Goal: Information Seeking & Learning: Learn about a topic

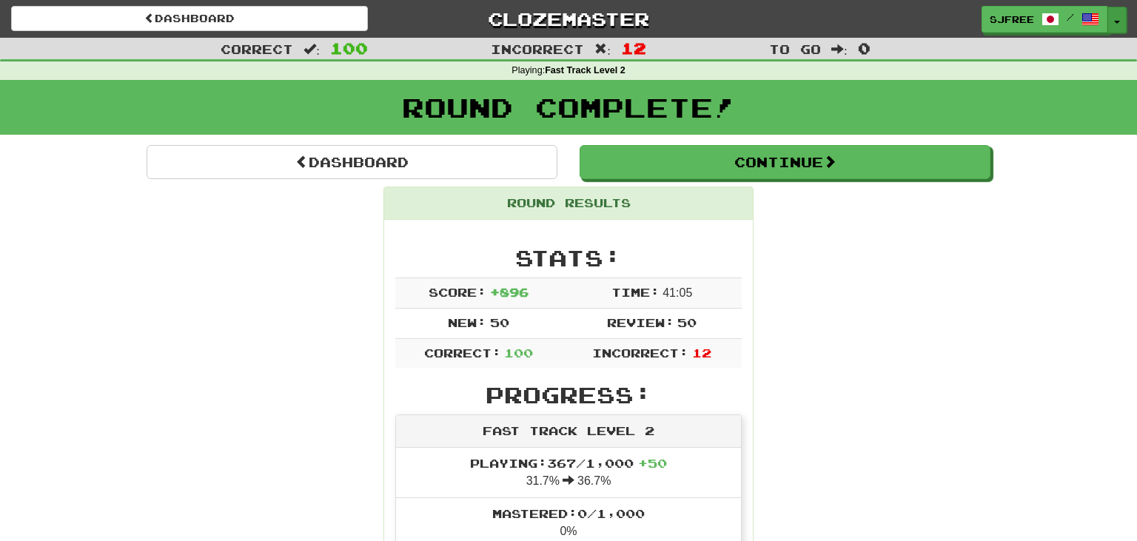
click at [1120, 16] on button "Toggle Dropdown" at bounding box center [1116, 20] width 19 height 27
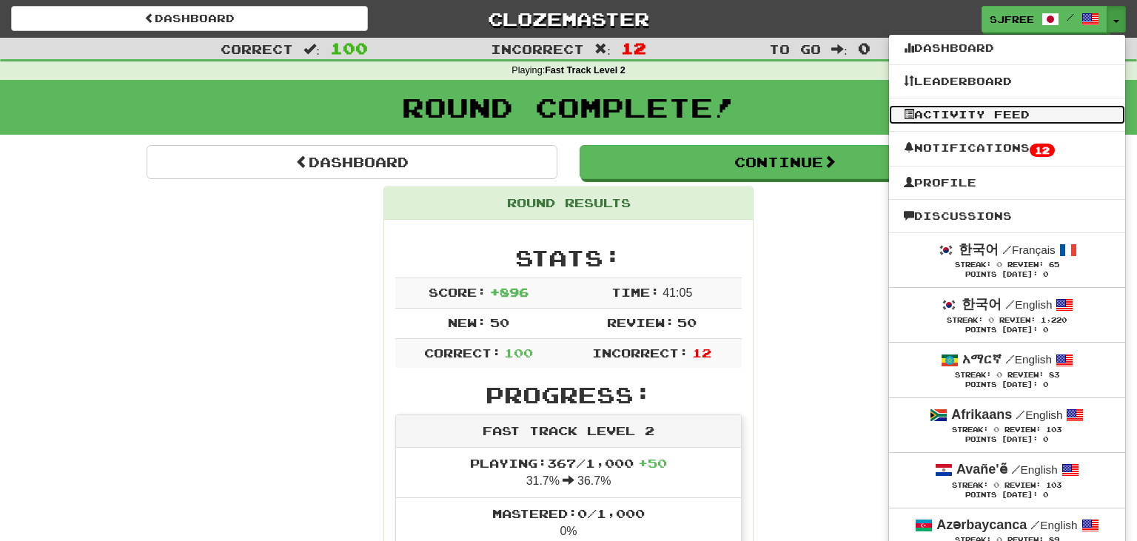
click at [1019, 111] on link "Activity Feed" at bounding box center [1007, 114] width 236 height 19
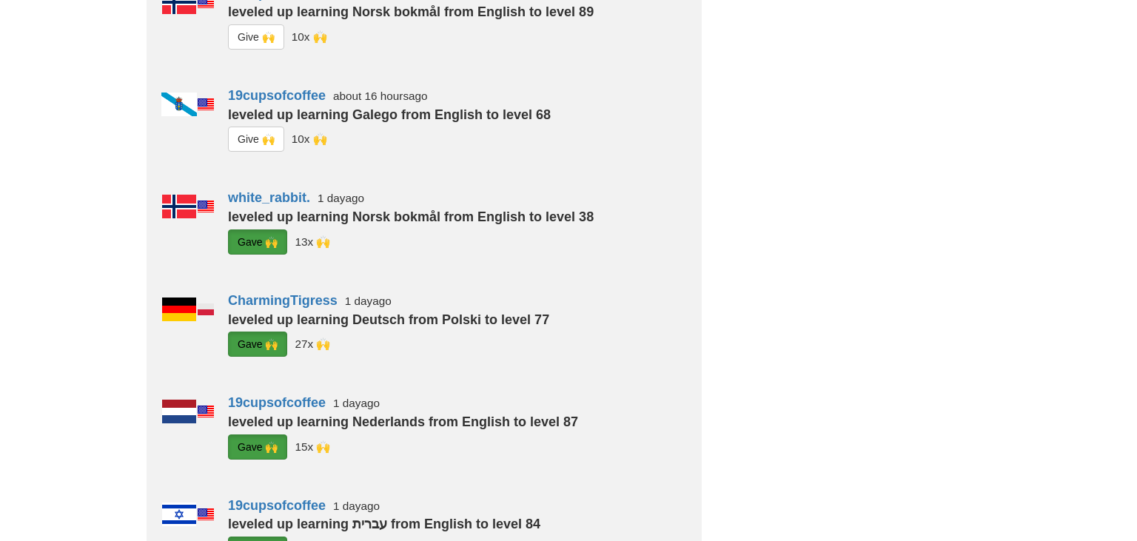
scroll to position [586, 0]
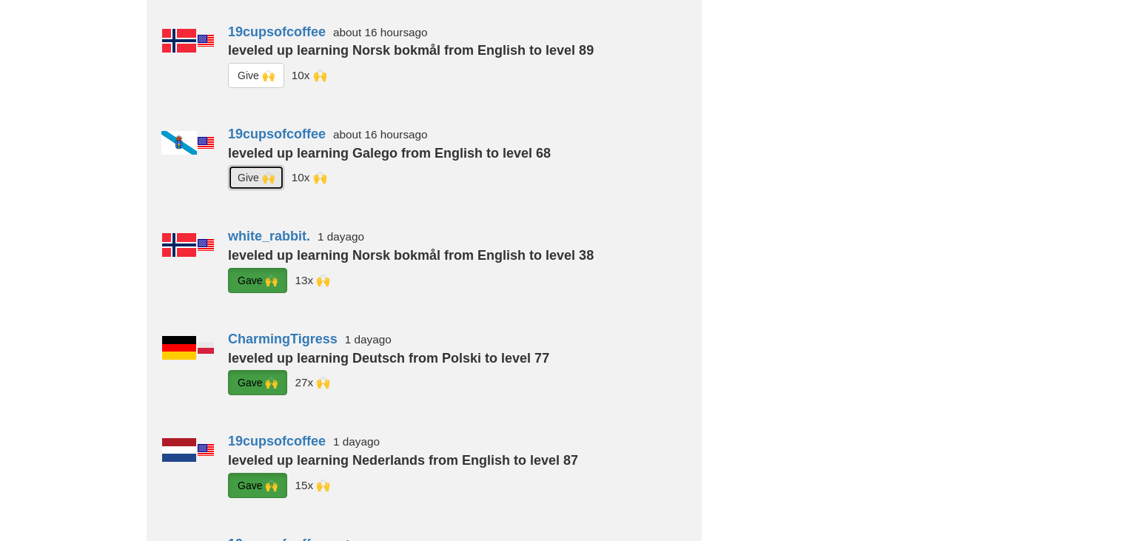
click at [248, 187] on button "G i ve 🙌" at bounding box center [256, 177] width 56 height 25
click at [250, 67] on button "G i ve 🙌" at bounding box center [256, 75] width 56 height 25
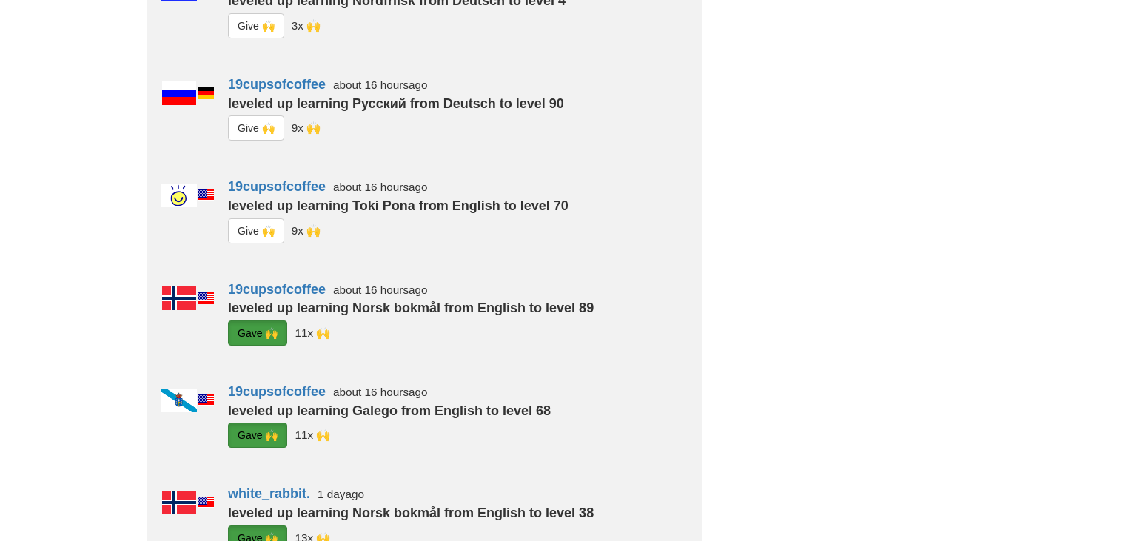
scroll to position [312, 0]
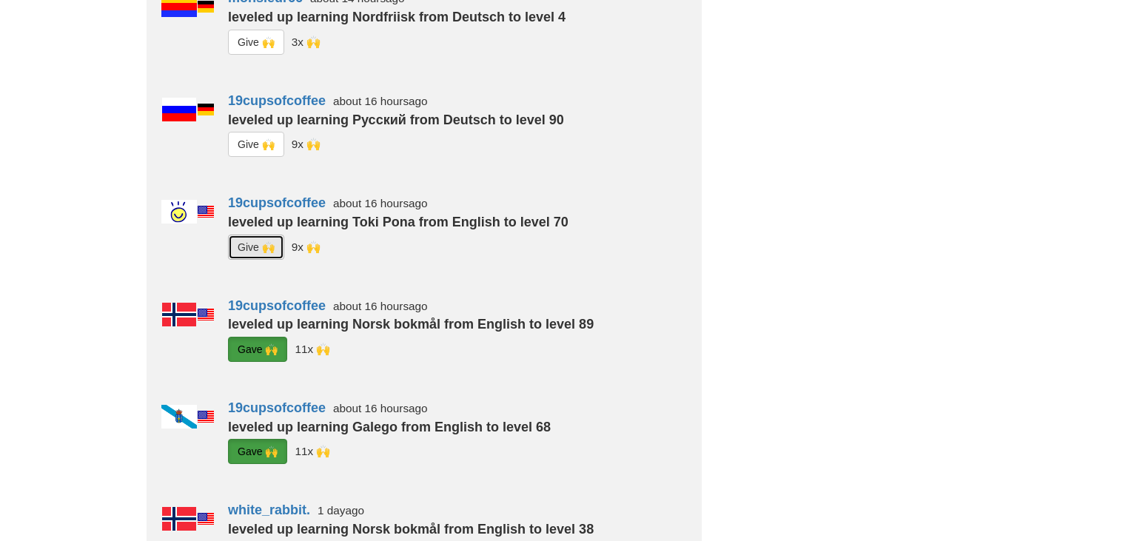
click at [244, 247] on button "G i ve 🙌" at bounding box center [256, 247] width 56 height 25
click at [242, 151] on button "G i ve 🙌" at bounding box center [256, 144] width 56 height 25
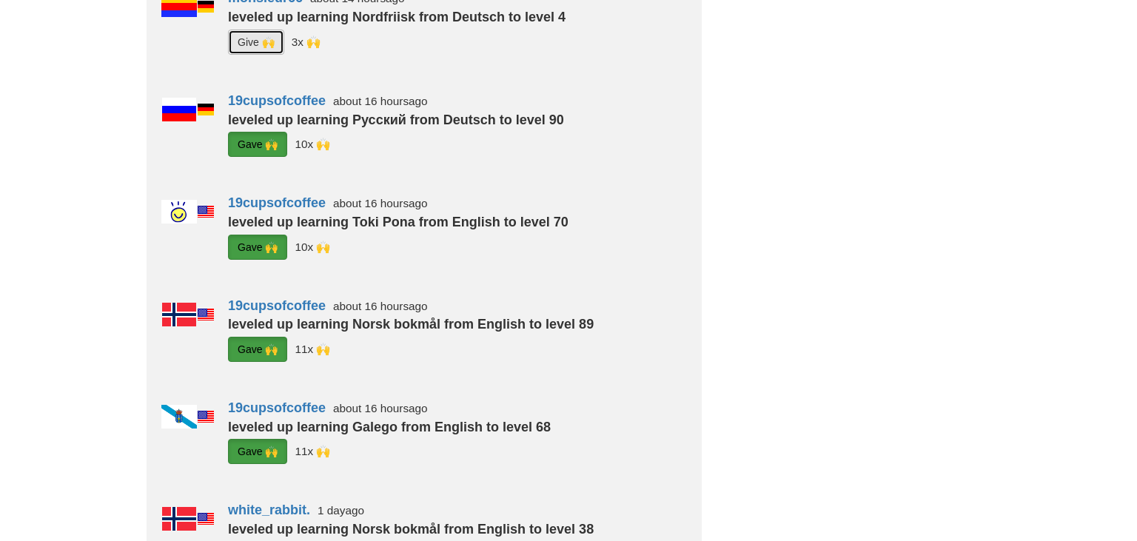
click at [247, 41] on button "G i ve 🙌" at bounding box center [256, 42] width 56 height 25
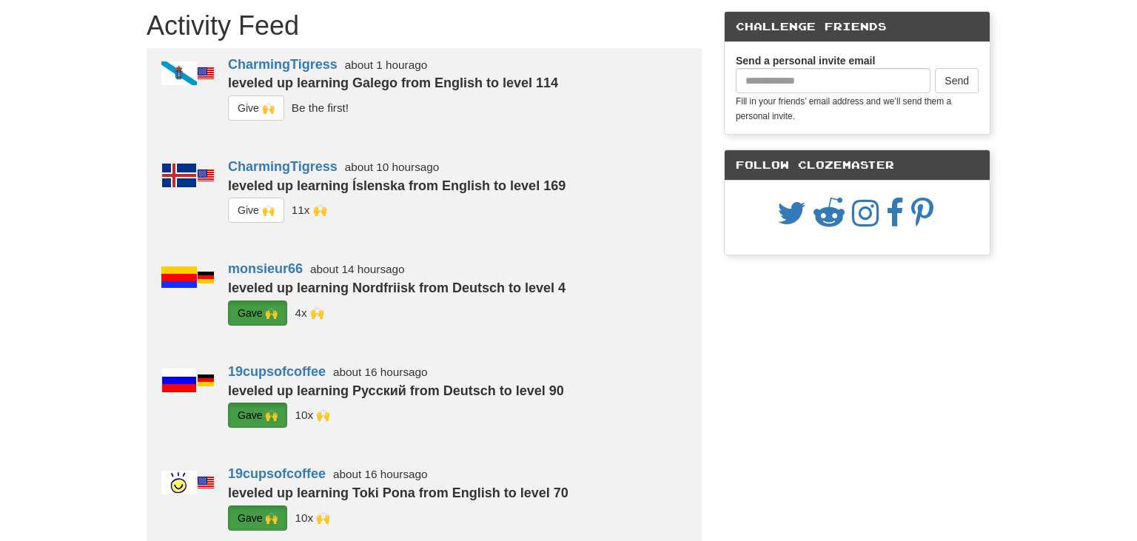
scroll to position [0, 0]
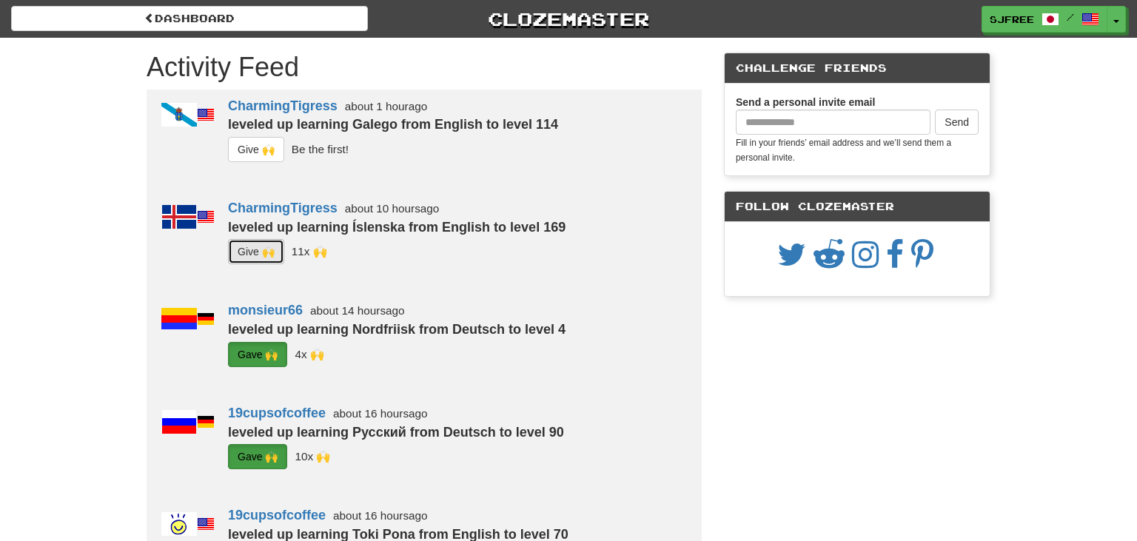
click at [251, 254] on button "G i ve 🙌" at bounding box center [256, 251] width 56 height 25
click at [252, 155] on button "G i ve 🙌" at bounding box center [256, 149] width 56 height 25
click at [1118, 19] on button "Toggle Dropdown" at bounding box center [1116, 20] width 19 height 27
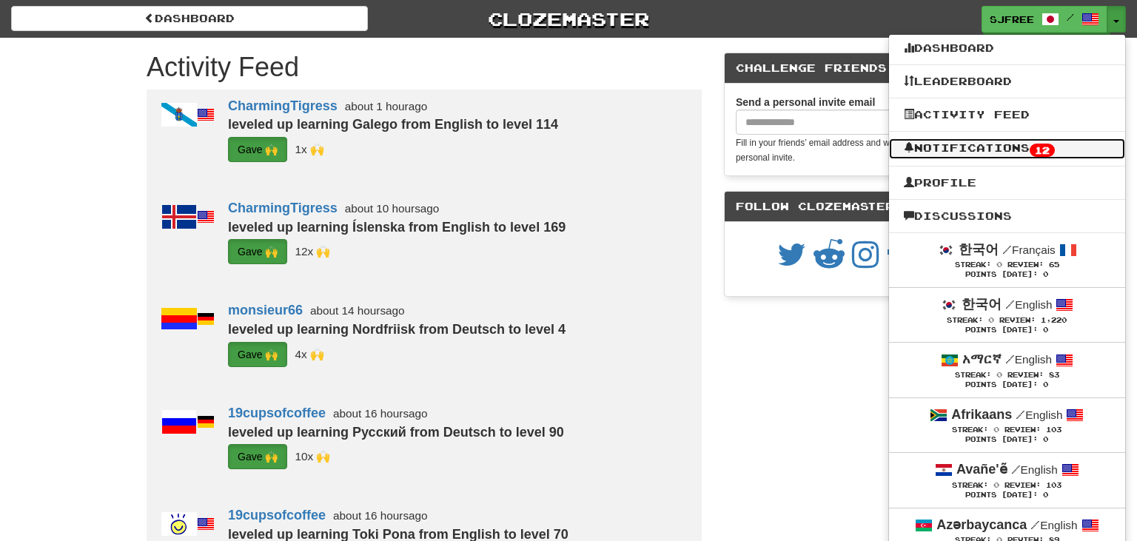
click at [1017, 150] on link "Notifications 12" at bounding box center [1007, 148] width 236 height 21
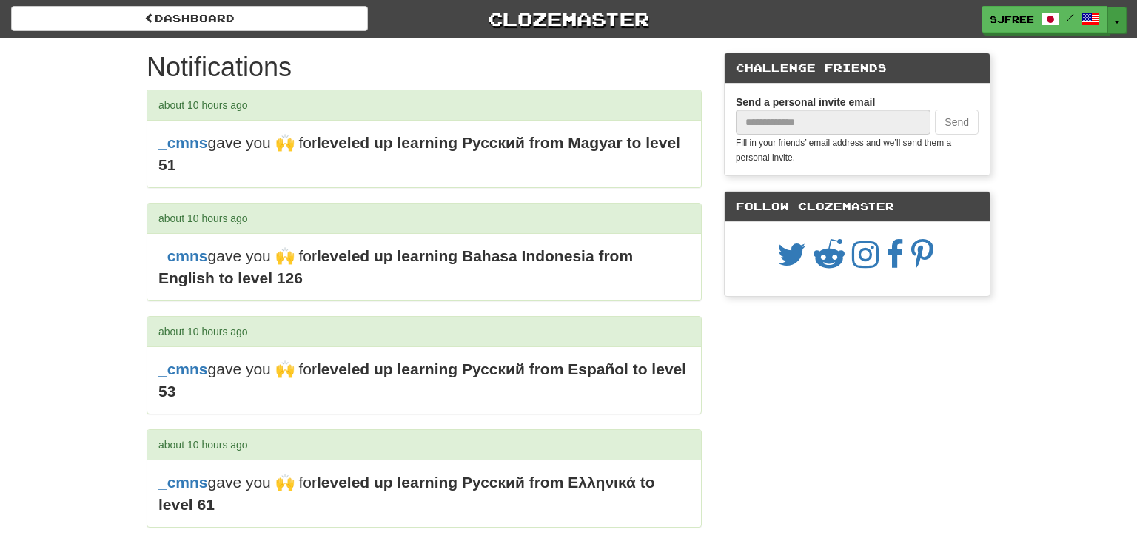
click at [1118, 19] on button "Toggle Dropdown" at bounding box center [1116, 20] width 19 height 27
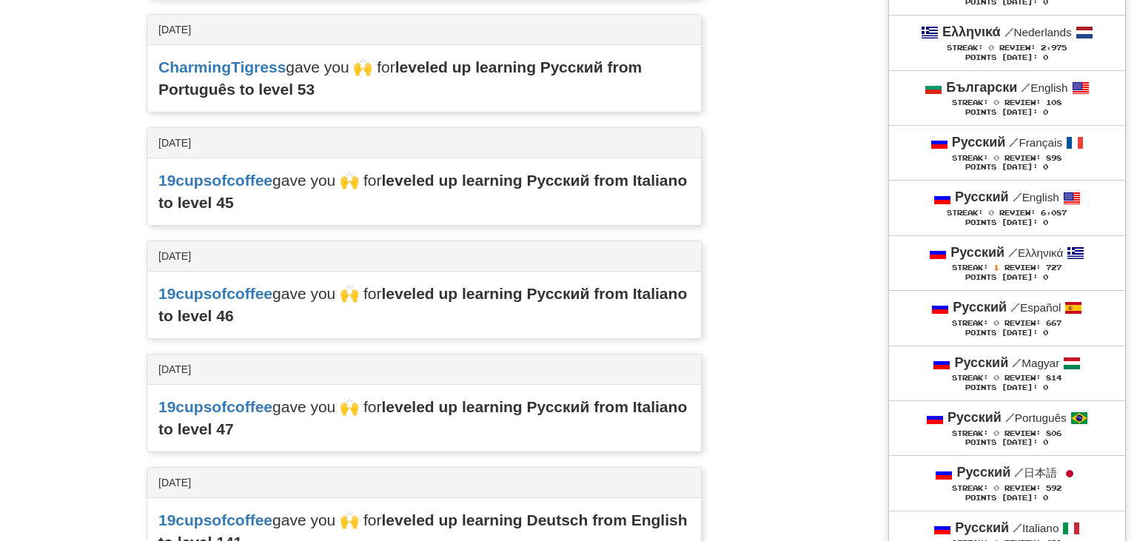
scroll to position [5163, 0]
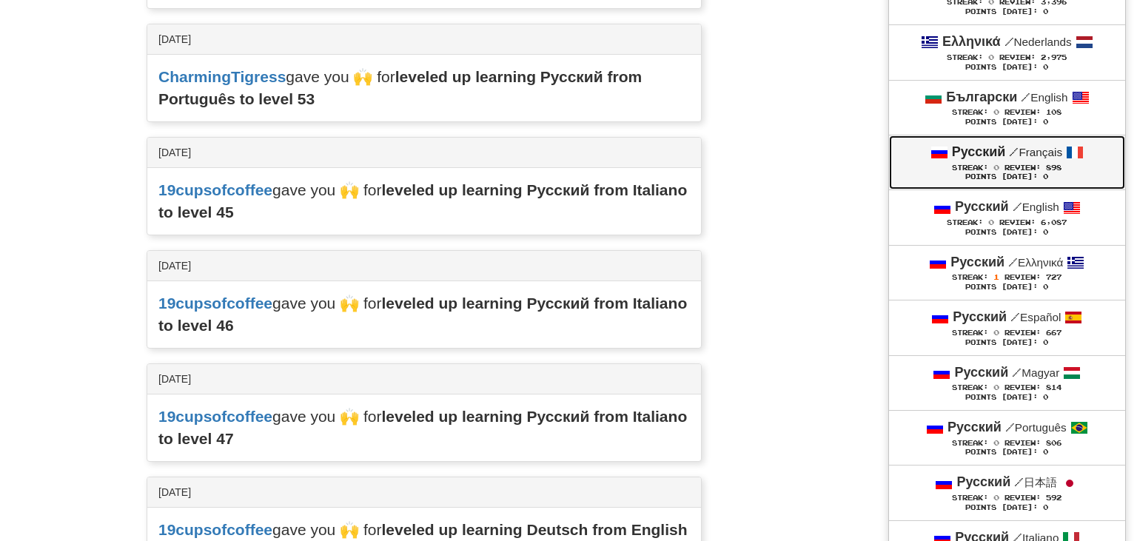
click at [1035, 164] on span "Review:" at bounding box center [1023, 168] width 36 height 8
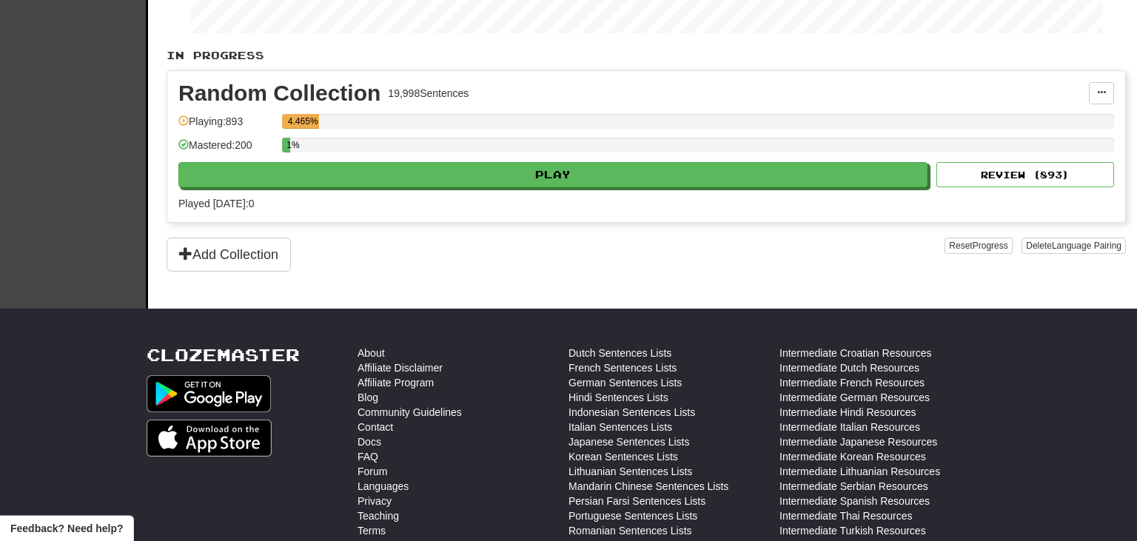
scroll to position [261, 0]
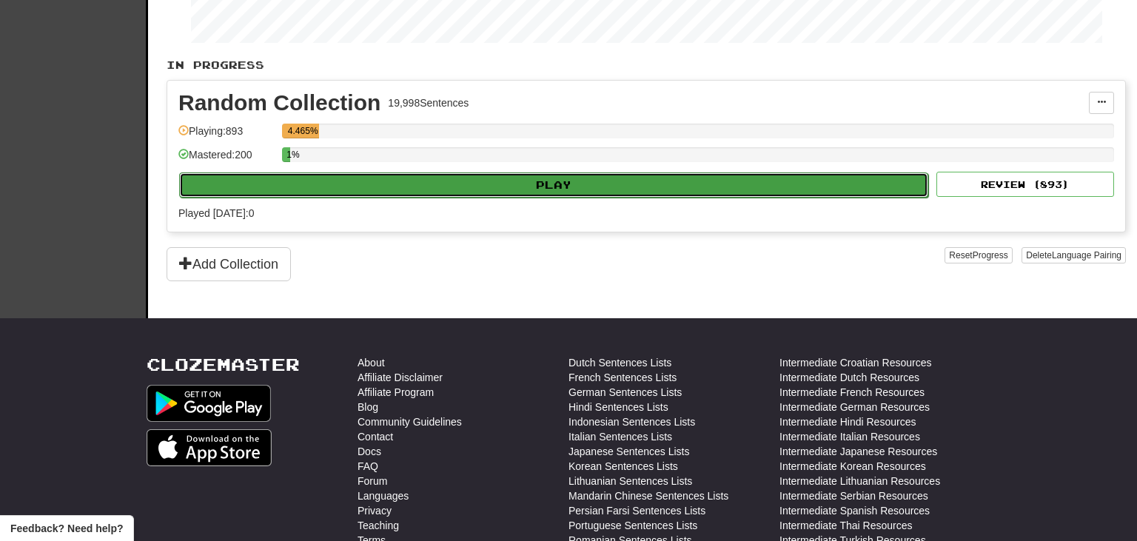
click at [588, 182] on button "Play" at bounding box center [553, 184] width 749 height 25
select select "***"
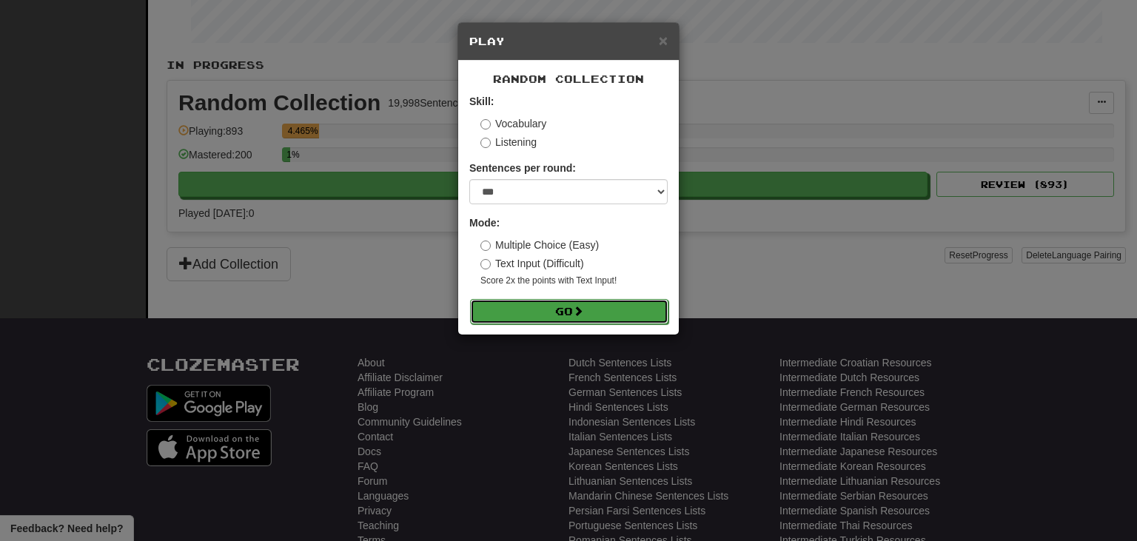
click at [574, 310] on button "Go" at bounding box center [569, 311] width 198 height 25
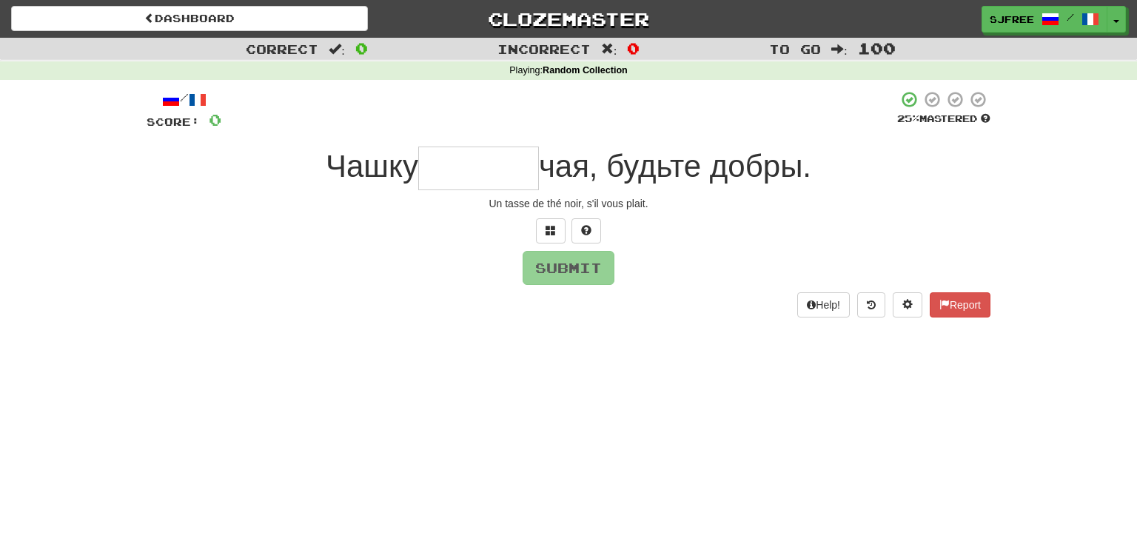
click at [467, 173] on input "text" at bounding box center [478, 169] width 121 height 44
type input "*"
click at [476, 184] on input "***" at bounding box center [478, 169] width 121 height 44
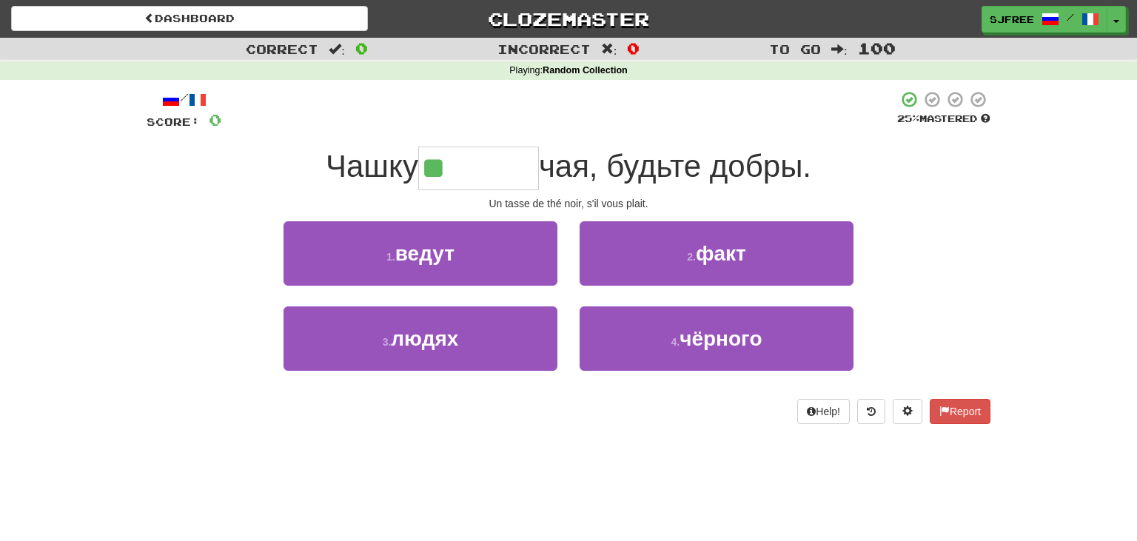
type input "*******"
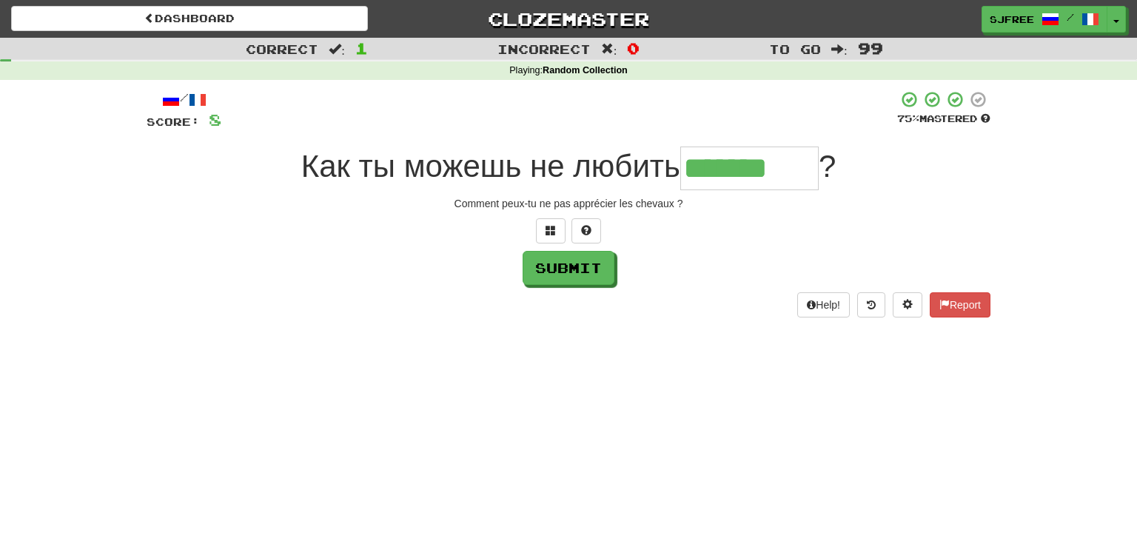
type input "*******"
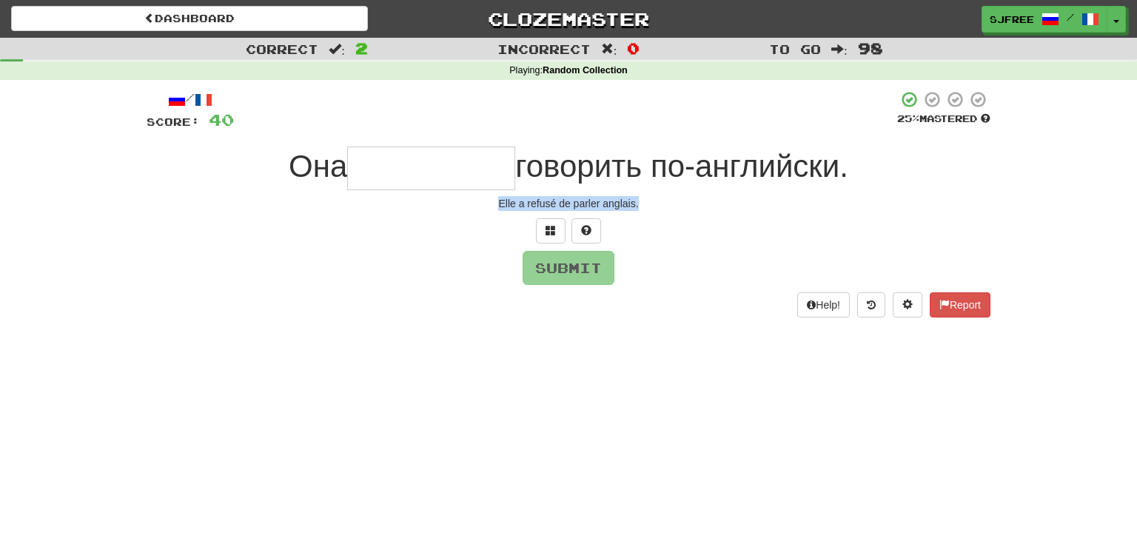
drag, startPoint x: 496, startPoint y: 203, endPoint x: 694, endPoint y: 211, distance: 198.6
click at [694, 211] on div "Elle a refusé de parler anglais." at bounding box center [569, 203] width 844 height 15
copy div "Elle a refusé de parler anglais."
click at [435, 165] on input "text" at bounding box center [431, 169] width 168 height 44
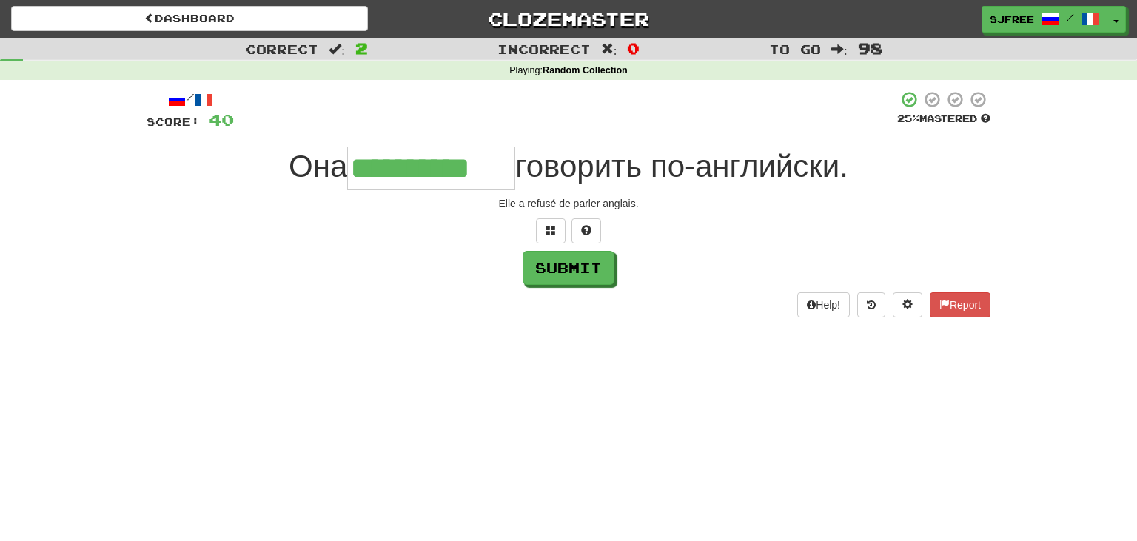
type input "**********"
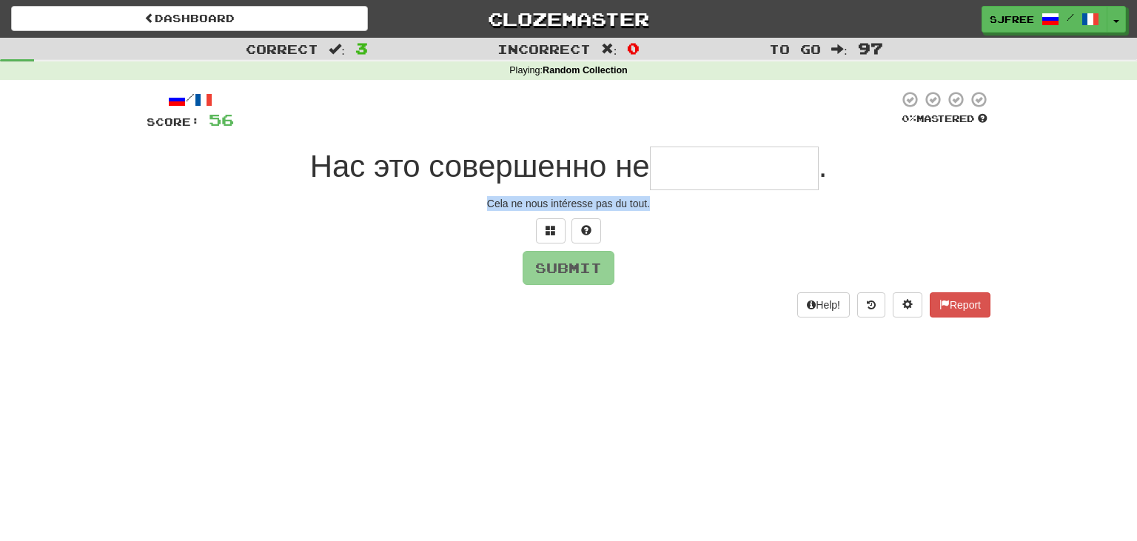
drag, startPoint x: 475, startPoint y: 200, endPoint x: 693, endPoint y: 212, distance: 218.7
click at [693, 212] on div "/ Score: 56 0 % Mastered Нас это совершенно не . Cela ne nous intéresse pas du …" at bounding box center [569, 203] width 844 height 227
copy div "Cela ne nous intéresse pas du tout."
click at [703, 163] on input "text" at bounding box center [734, 169] width 169 height 44
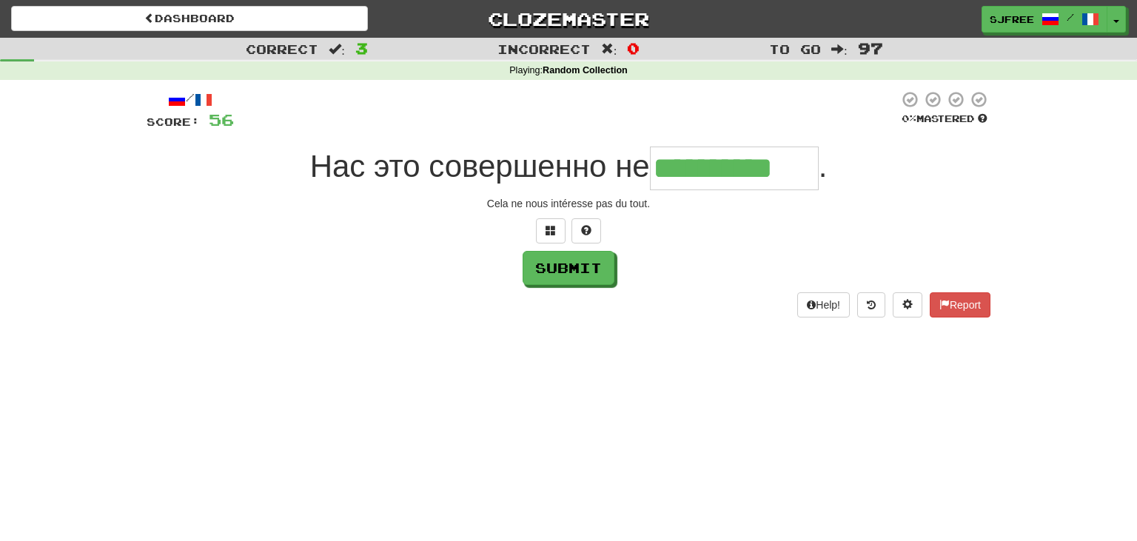
type input "**********"
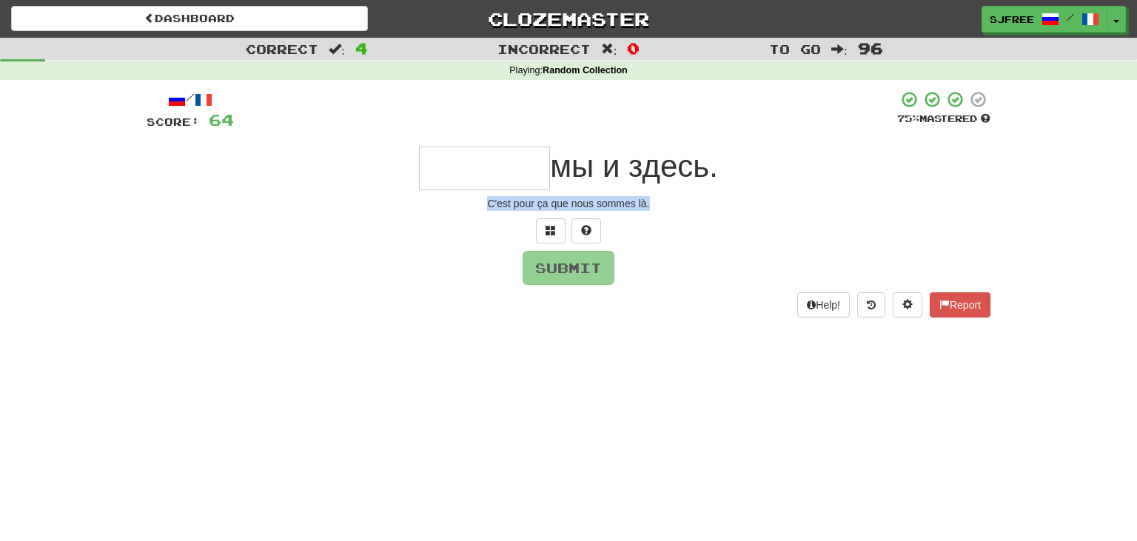
drag, startPoint x: 487, startPoint y: 202, endPoint x: 727, endPoint y: 218, distance: 240.4
click at [727, 218] on div "/ Score: 64 75 % Mastered мы и здесь. C'est pour ça que nous sommes là. Submit …" at bounding box center [569, 203] width 844 height 227
copy div "C'est pour ça que nous sommes là."
click at [490, 171] on input "text" at bounding box center [484, 169] width 131 height 44
type input "*"
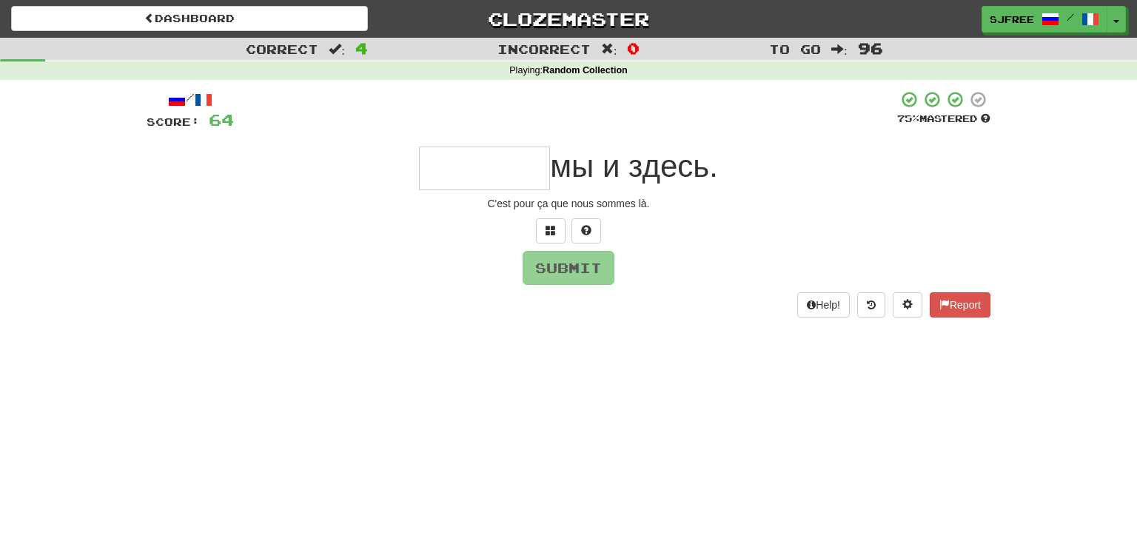
type input "*"
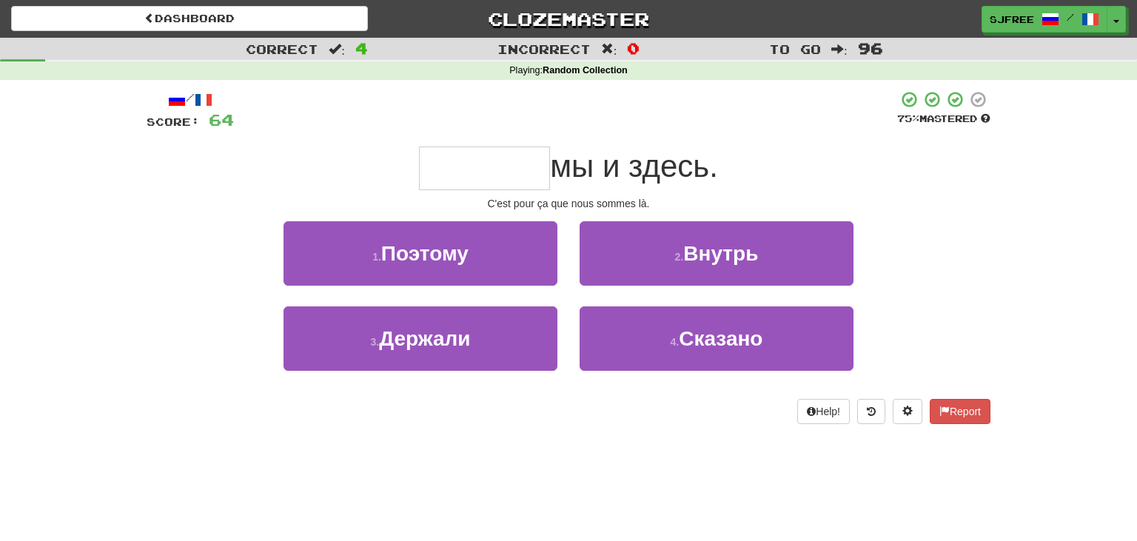
type input "*"
type input "*******"
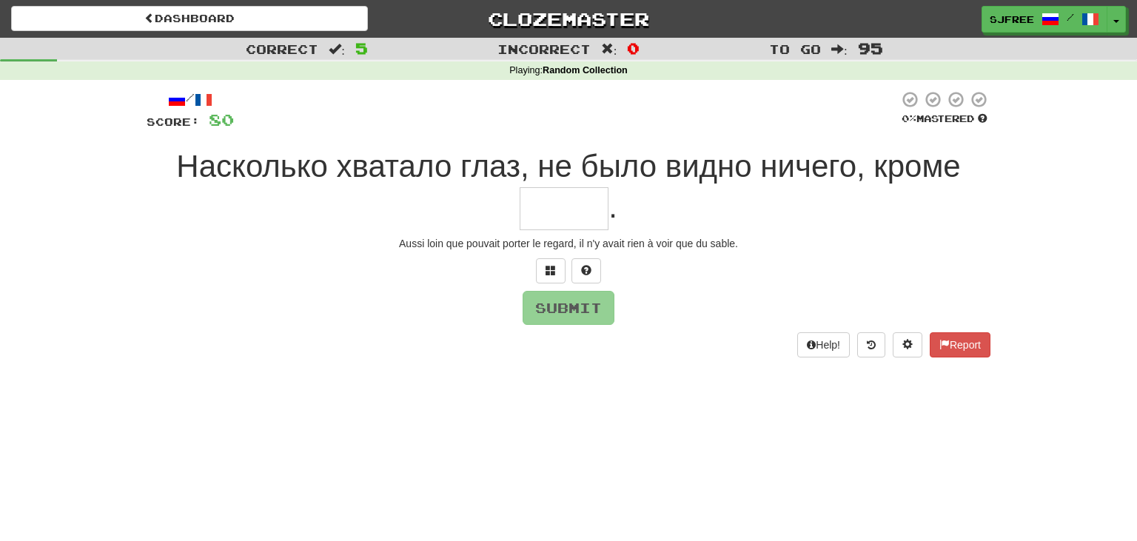
click at [577, 198] on input "text" at bounding box center [564, 209] width 89 height 44
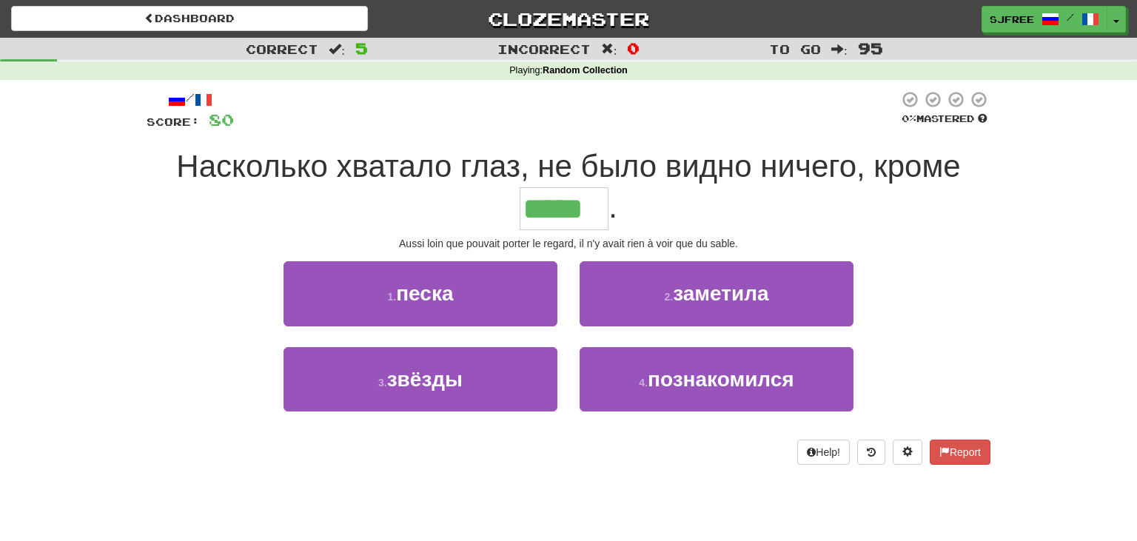
type input "*****"
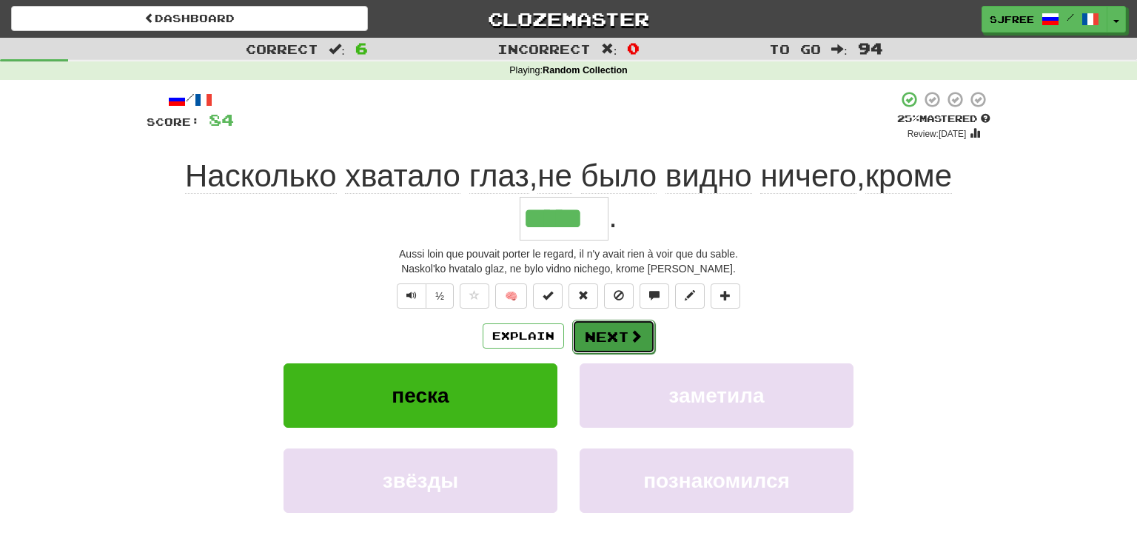
click at [634, 330] on span at bounding box center [635, 335] width 13 height 13
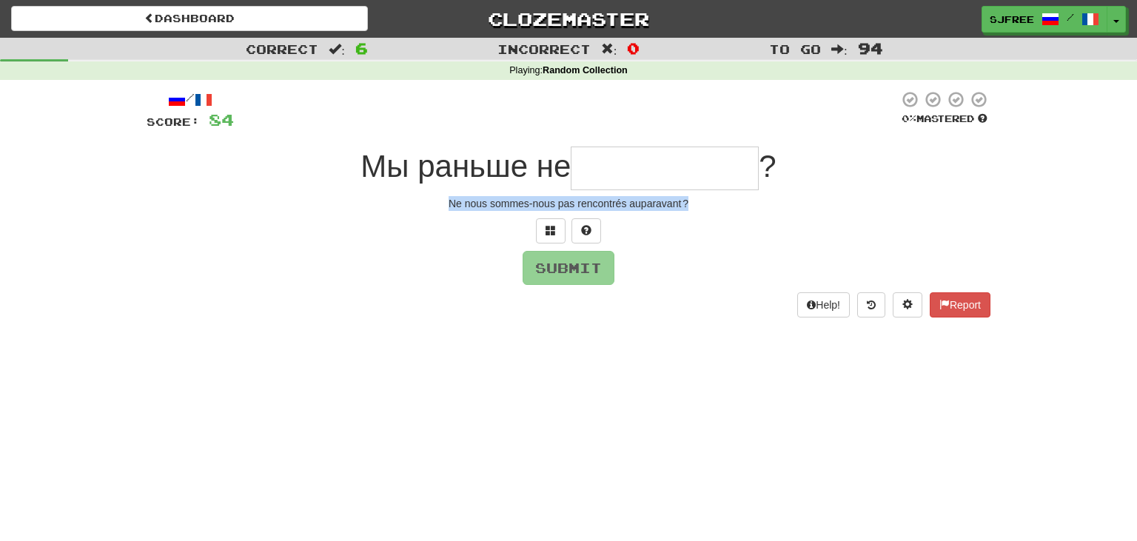
drag, startPoint x: 443, startPoint y: 200, endPoint x: 686, endPoint y: 205, distance: 242.9
click at [686, 205] on div "Ne nous sommes-nous pas rencontrés auparavant ?" at bounding box center [569, 203] width 844 height 15
copy div "Ne nous sommes-nous pas rencontrés auparavant ?"
click at [638, 167] on input "text" at bounding box center [665, 169] width 188 height 44
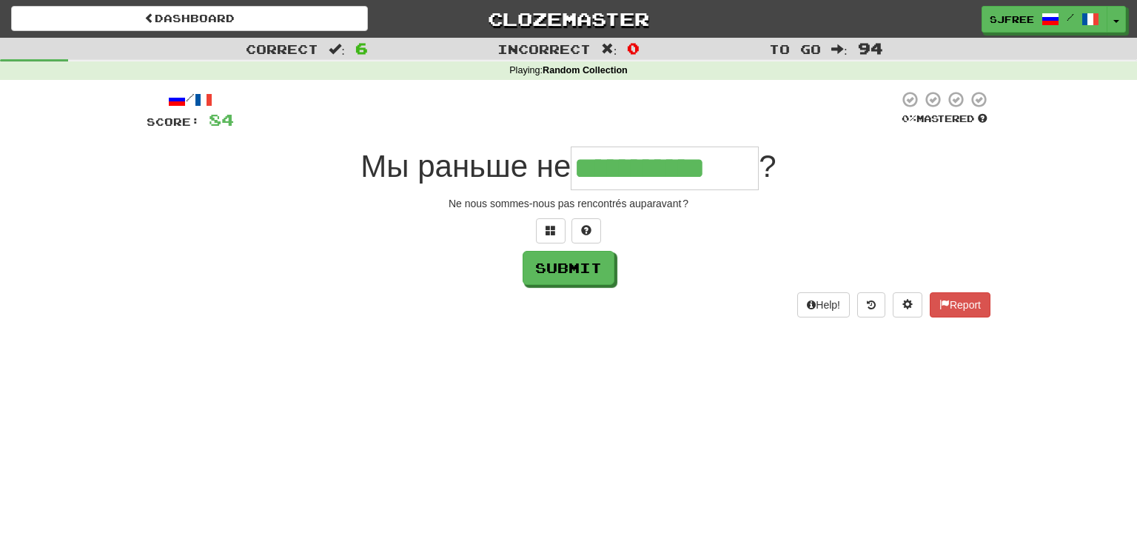
type input "**********"
